Goal: Book appointment/travel/reservation

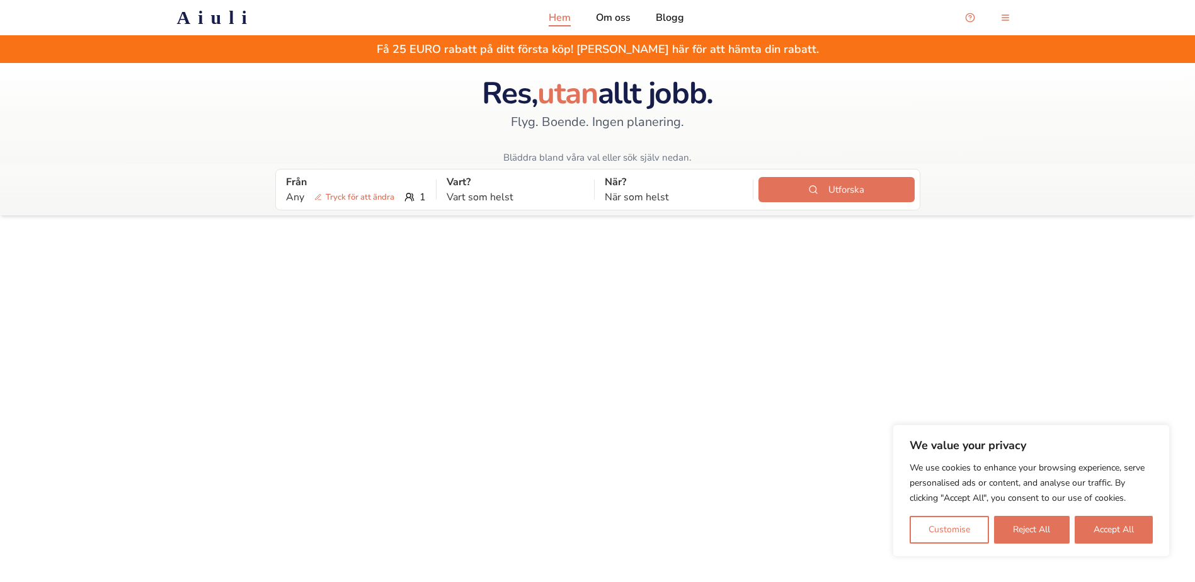
drag, startPoint x: 474, startPoint y: 100, endPoint x: 758, endPoint y: 86, distance: 285.0
click at [805, 79] on div "Res, utan allt jobb. Flyg. Boende. Ingen planering. Bläddra bland våra val elle…" at bounding box center [597, 113] width 1195 height 101
click at [353, 200] on span "Tryck för att ändra" at bounding box center [354, 197] width 90 height 13
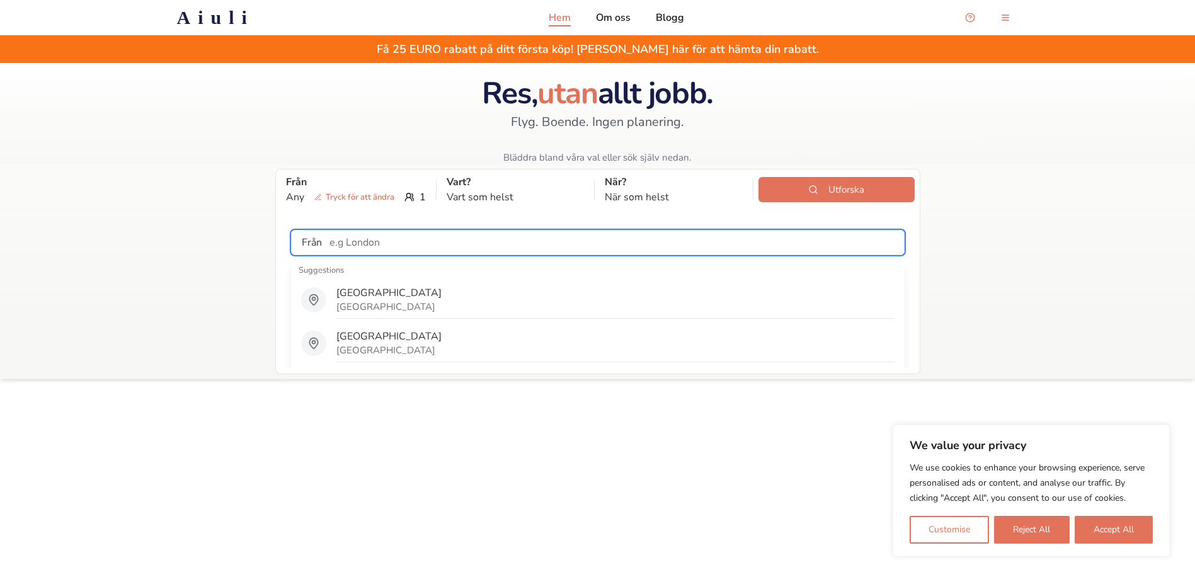
click at [403, 249] on input "text" at bounding box center [613, 242] width 582 height 25
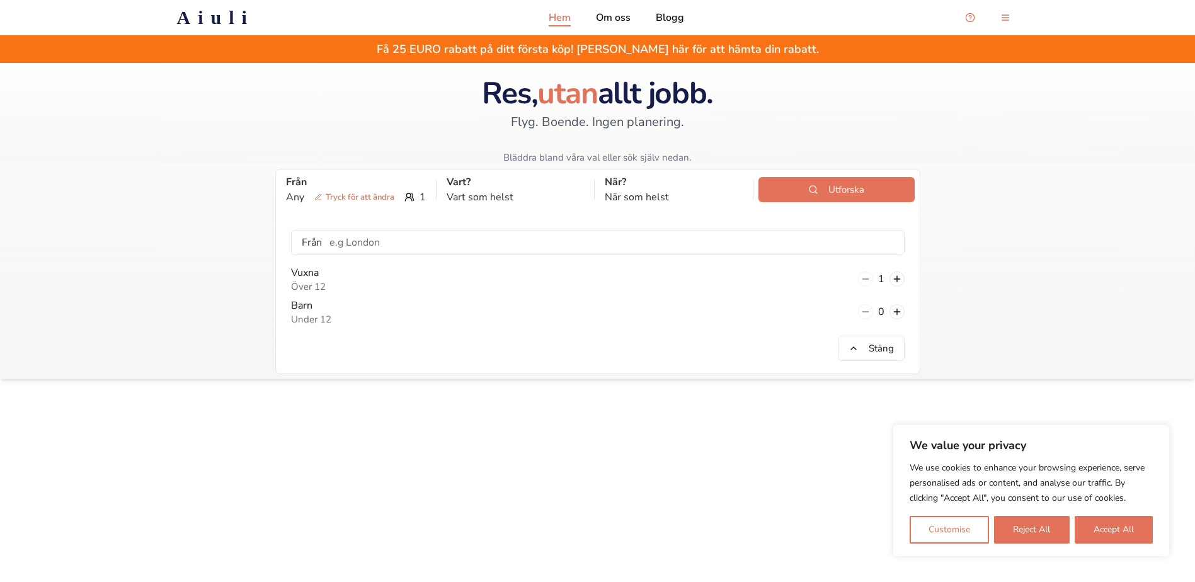
click at [213, 258] on div "Från Any Tryck för att ändra 1 Vart? Vart som helst När? När som helst Utforska…" at bounding box center [597, 271] width 1195 height 215
click at [898, 279] on button at bounding box center [896, 278] width 15 height 15
click at [619, 188] on p "När?" at bounding box center [674, 181] width 138 height 15
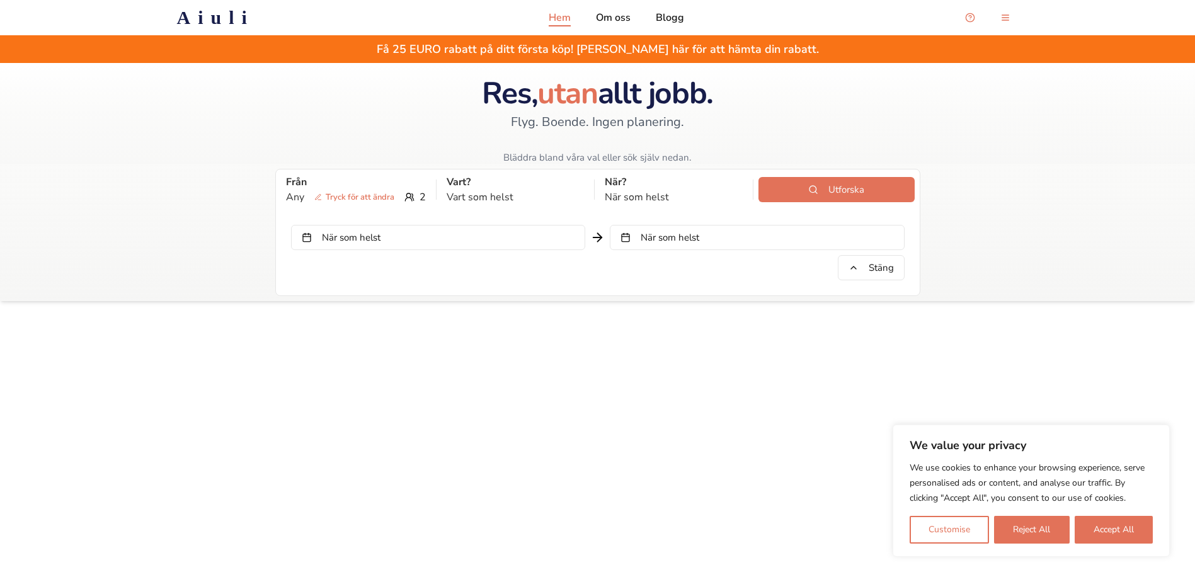
click at [490, 231] on button "När som helst" at bounding box center [438, 237] width 294 height 25
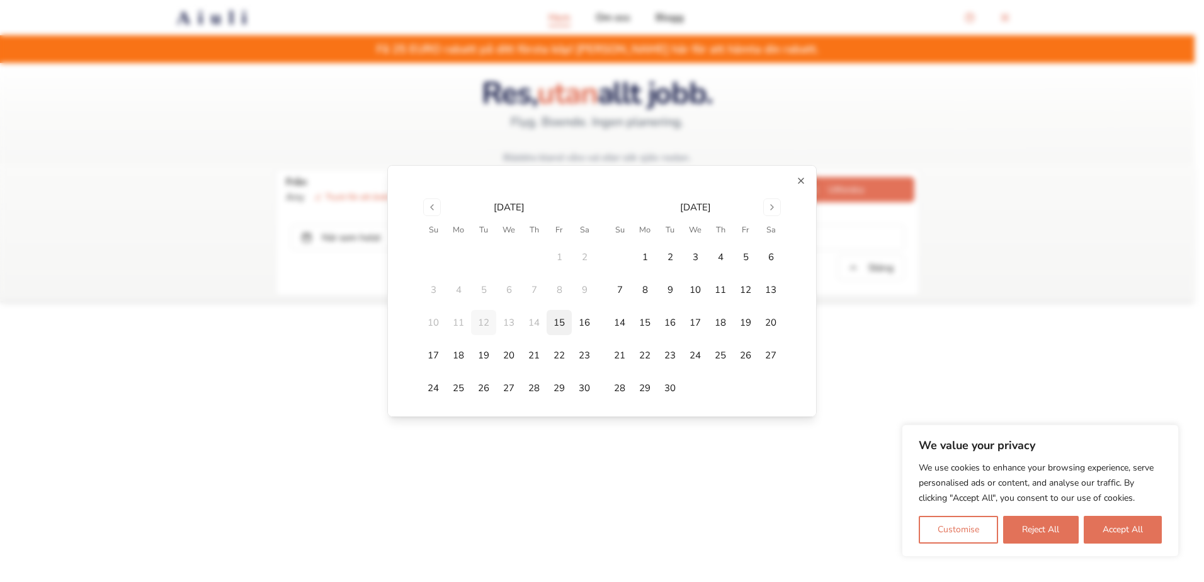
click at [547, 322] on button "15" at bounding box center [559, 322] width 25 height 25
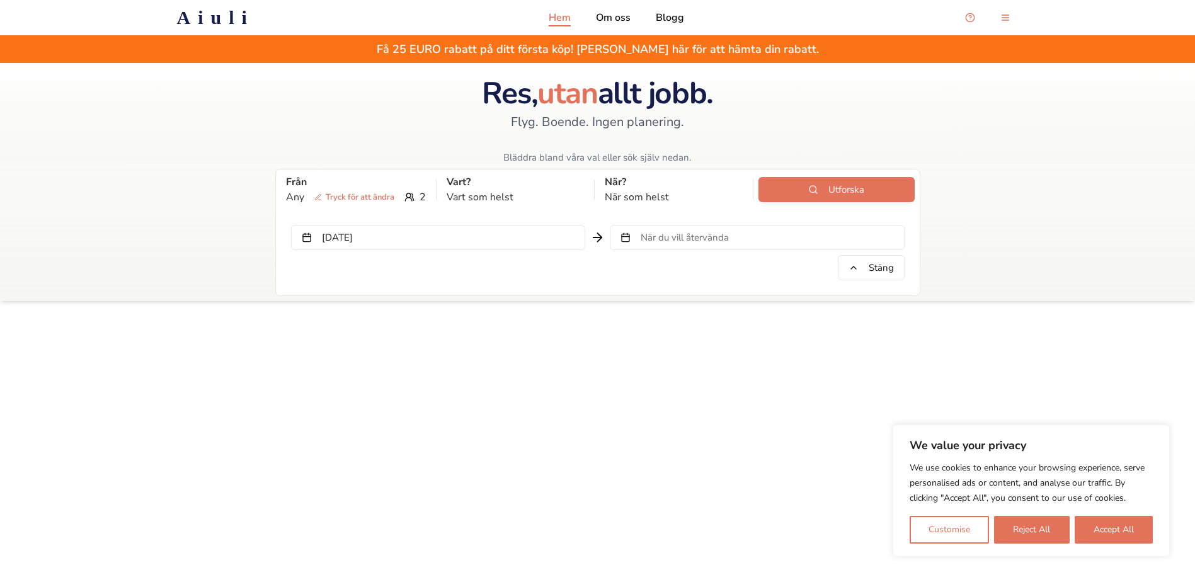
click at [666, 242] on span "När du vill återvända" at bounding box center [685, 237] width 88 height 13
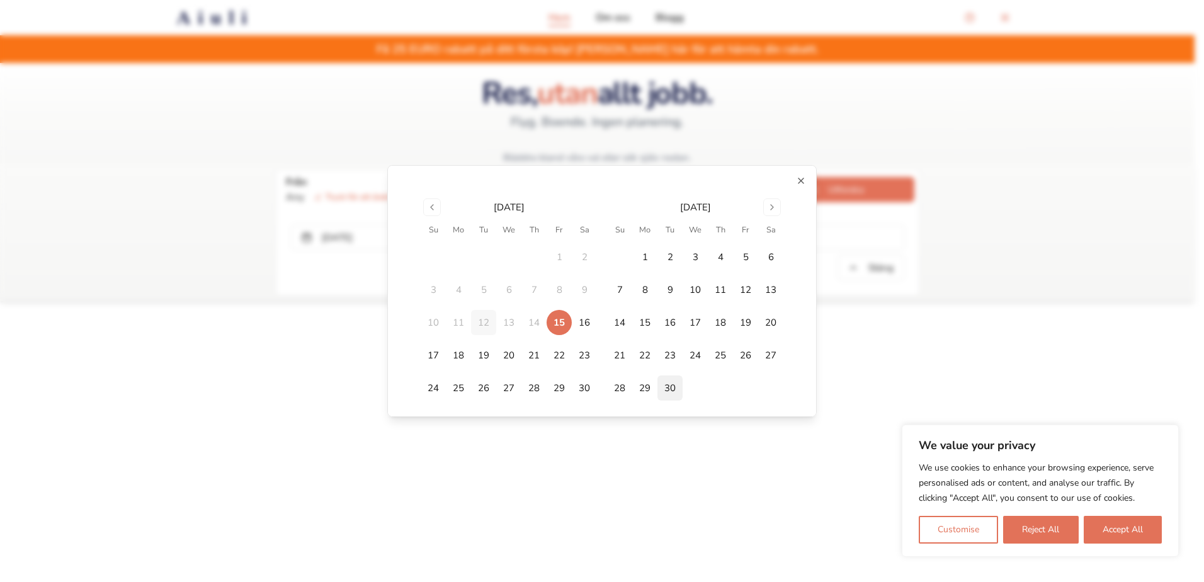
click at [670, 389] on button "30" at bounding box center [670, 387] width 25 height 25
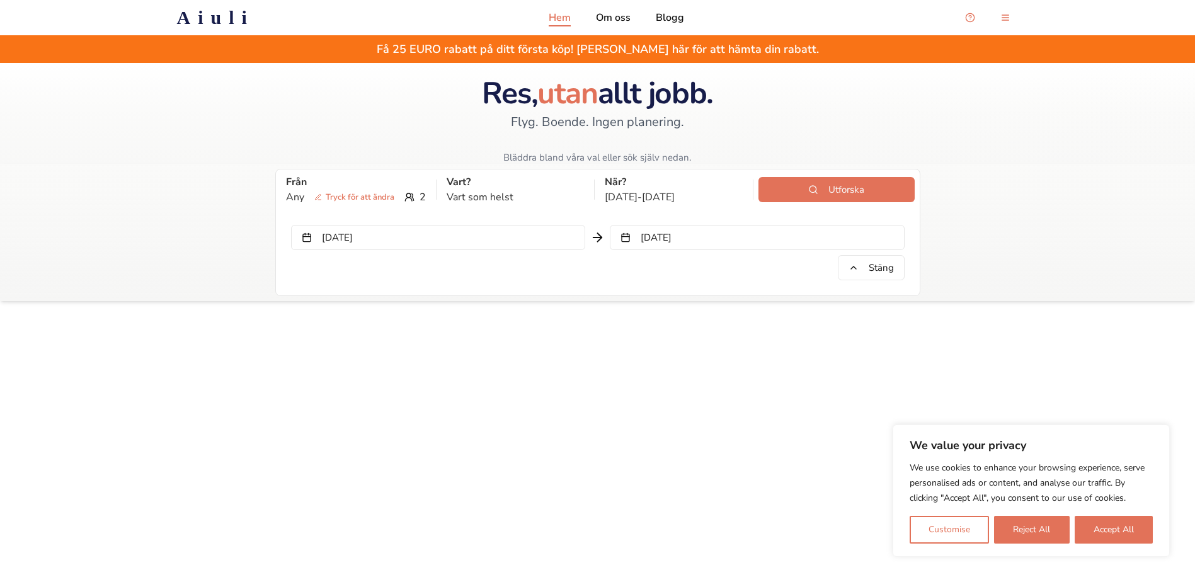
click at [644, 241] on button "[DATE]" at bounding box center [757, 237] width 294 height 25
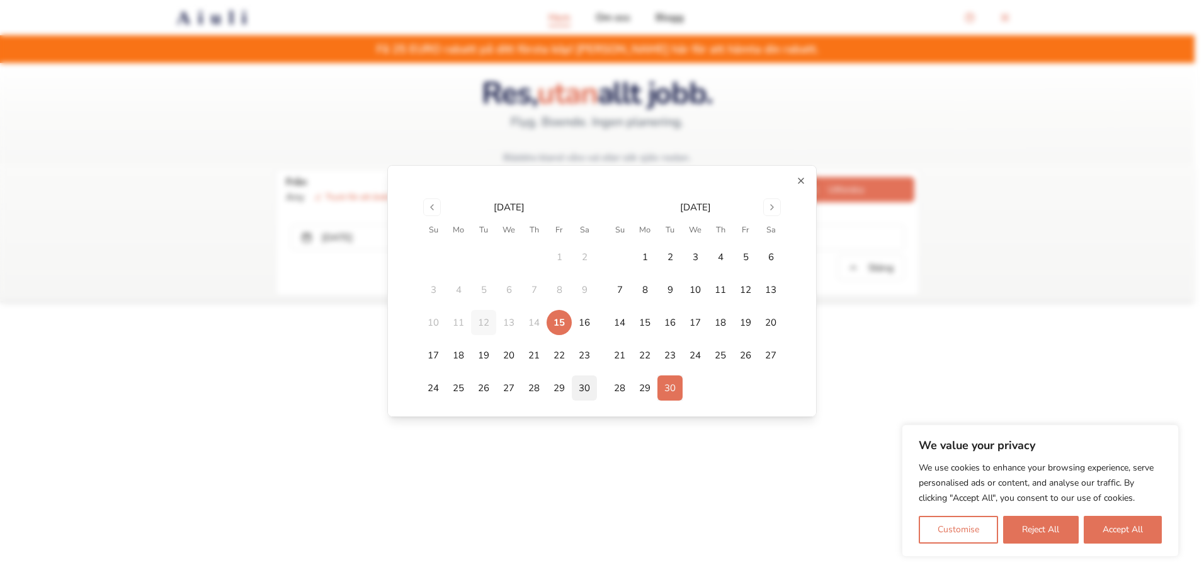
click at [579, 385] on button "30" at bounding box center [584, 387] width 25 height 25
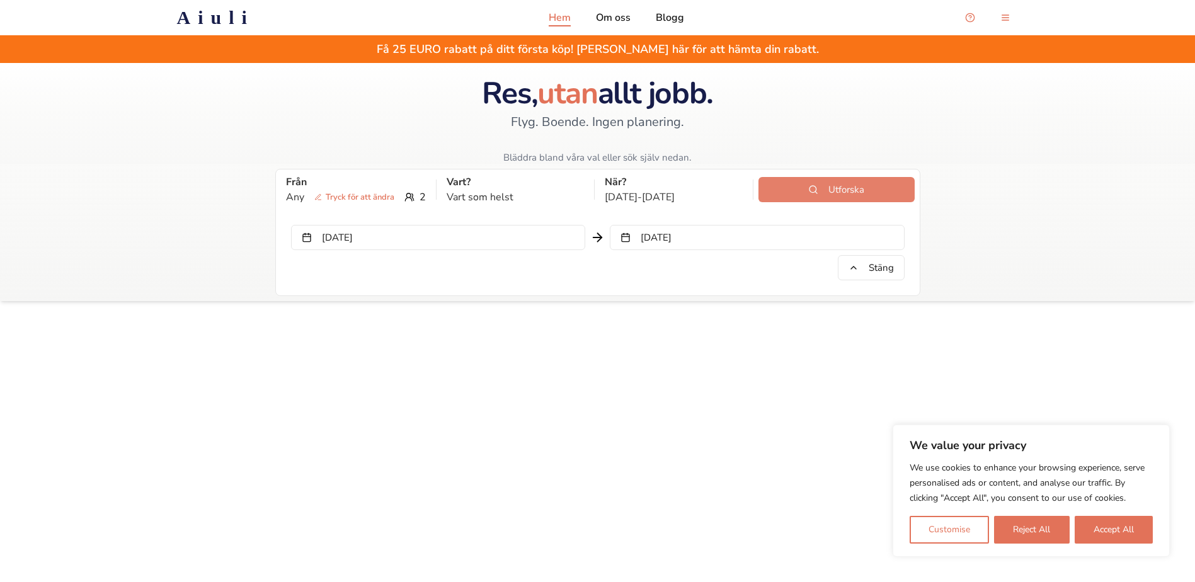
click at [830, 185] on button "Utforska" at bounding box center [836, 189] width 156 height 25
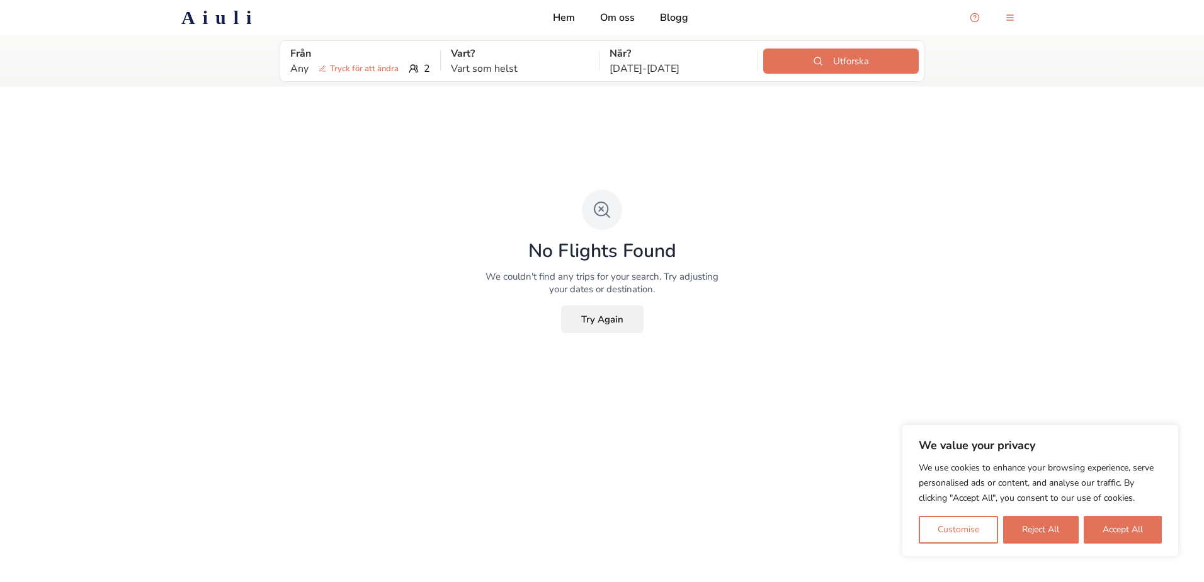
click at [605, 320] on button "Try Again" at bounding box center [602, 319] width 83 height 28
